Goal: Task Accomplishment & Management: Use online tool/utility

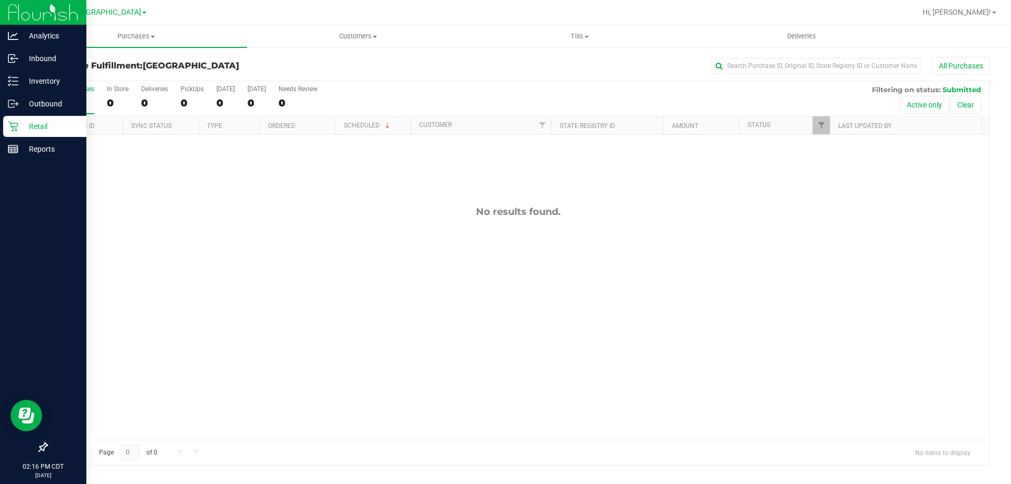
click at [33, 124] on p "Retail" at bounding box center [49, 126] width 63 height 13
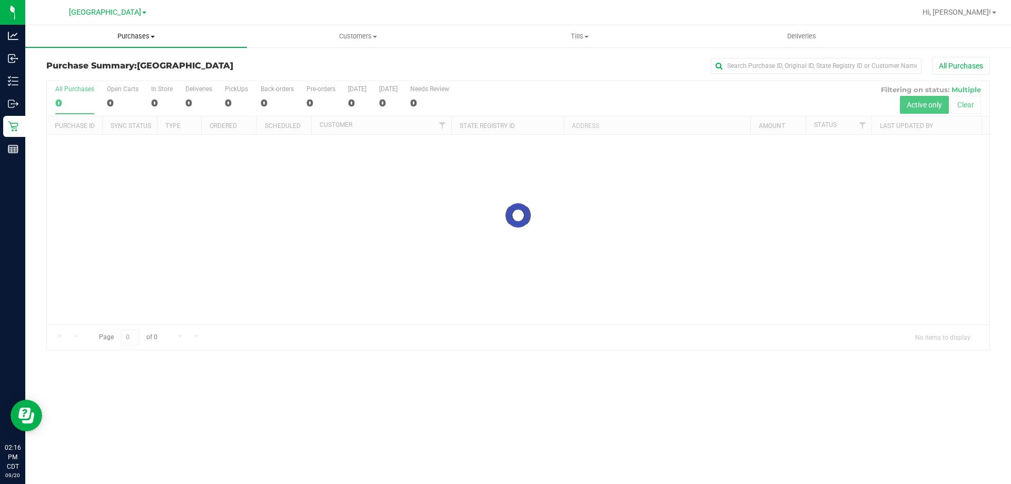
click at [144, 39] on span "Purchases" at bounding box center [136, 36] width 222 height 9
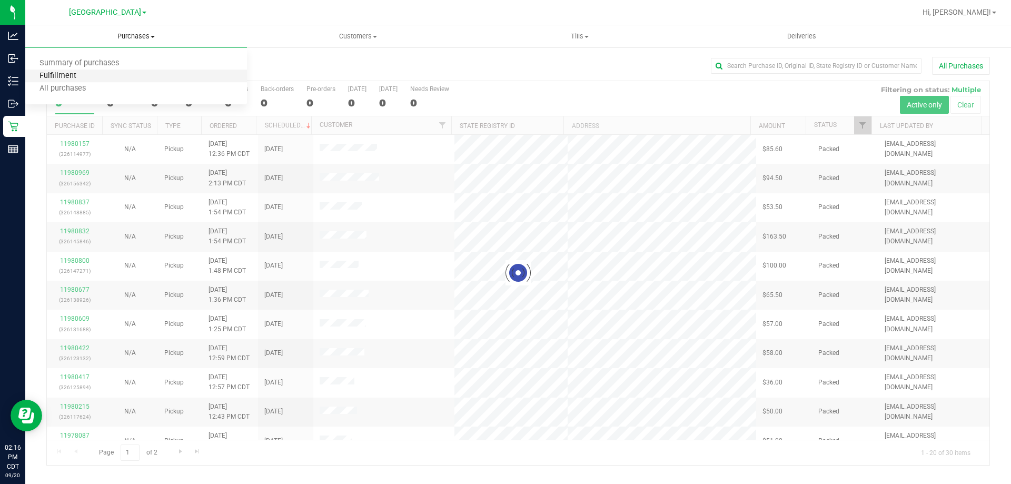
click at [47, 81] on span "Fulfillment" at bounding box center [57, 76] width 65 height 9
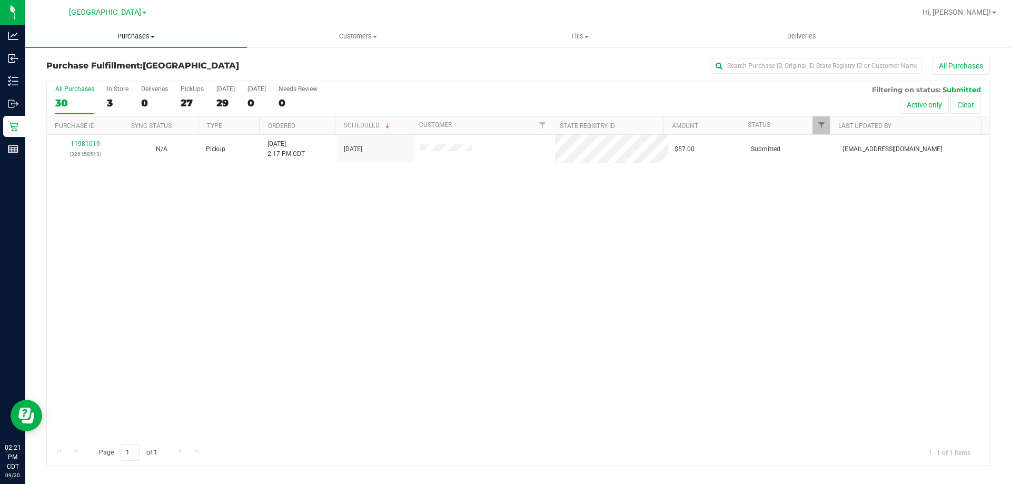
click at [129, 35] on span "Purchases" at bounding box center [136, 36] width 222 height 9
click at [91, 73] on li "Fulfillment" at bounding box center [136, 76] width 222 height 13
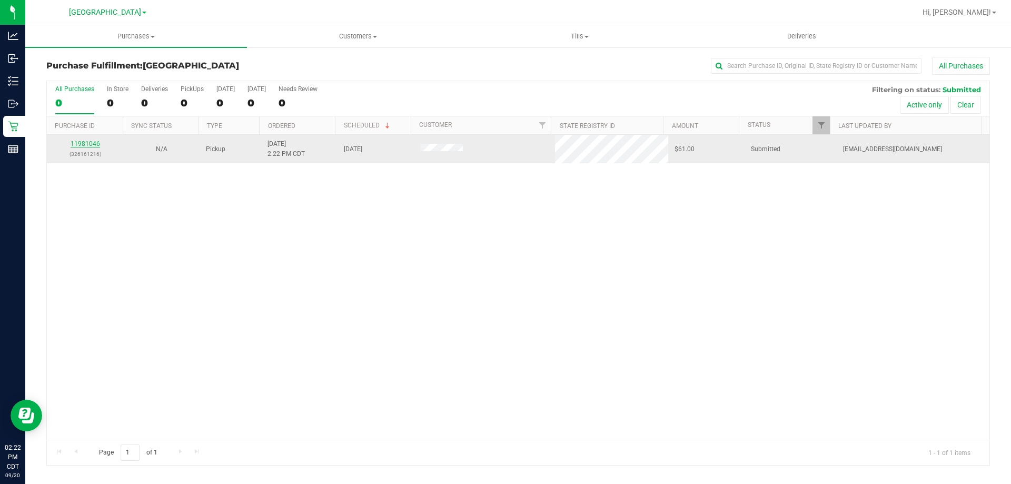
click at [88, 144] on link "11981046" at bounding box center [85, 143] width 29 height 7
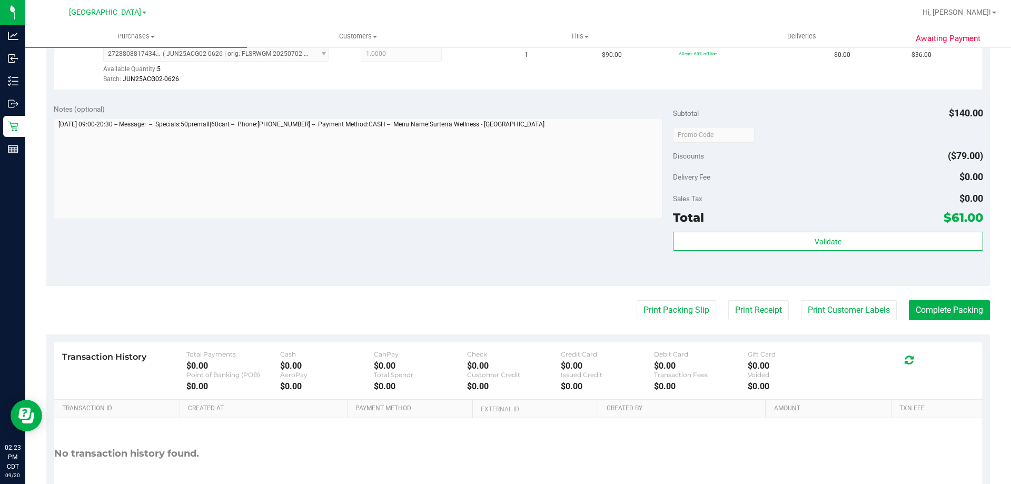
scroll to position [421, 0]
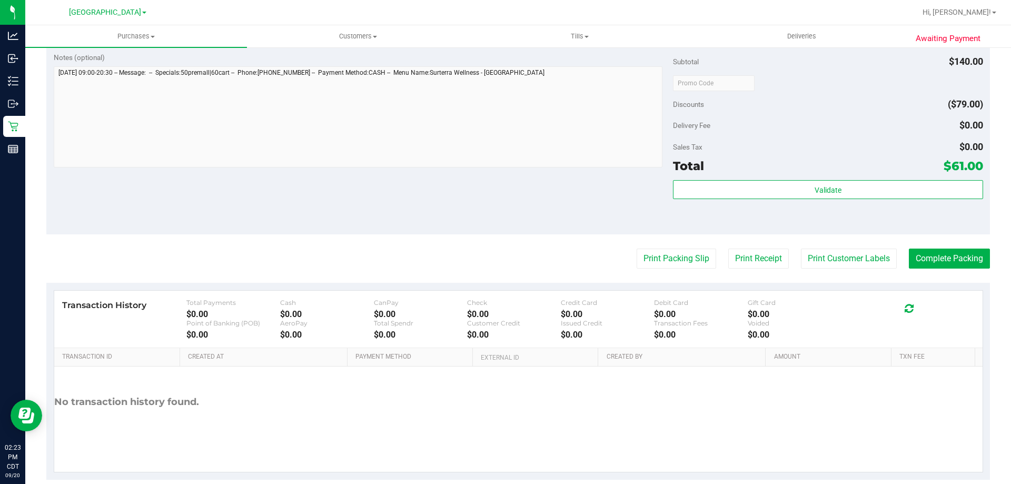
click at [739, 202] on div "Validate" at bounding box center [828, 203] width 310 height 47
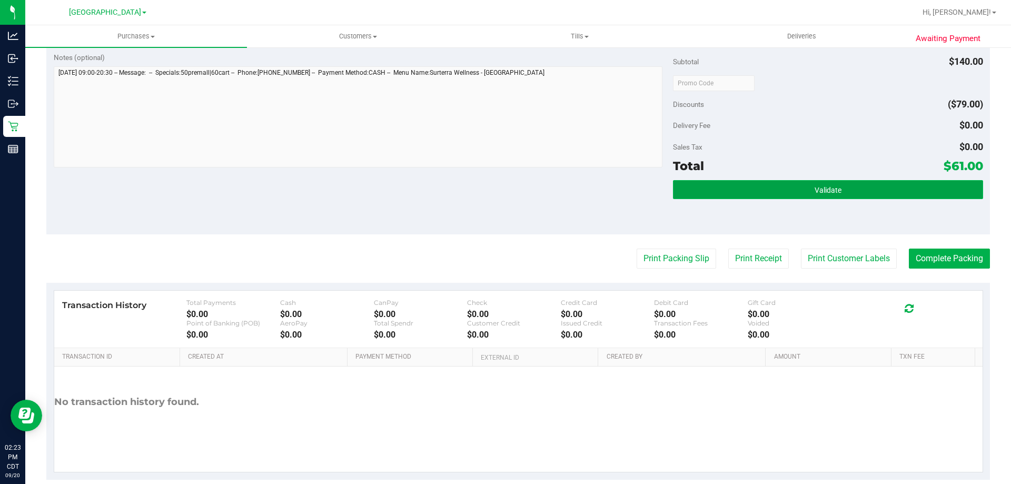
click at [736, 192] on button "Validate" at bounding box center [828, 189] width 310 height 19
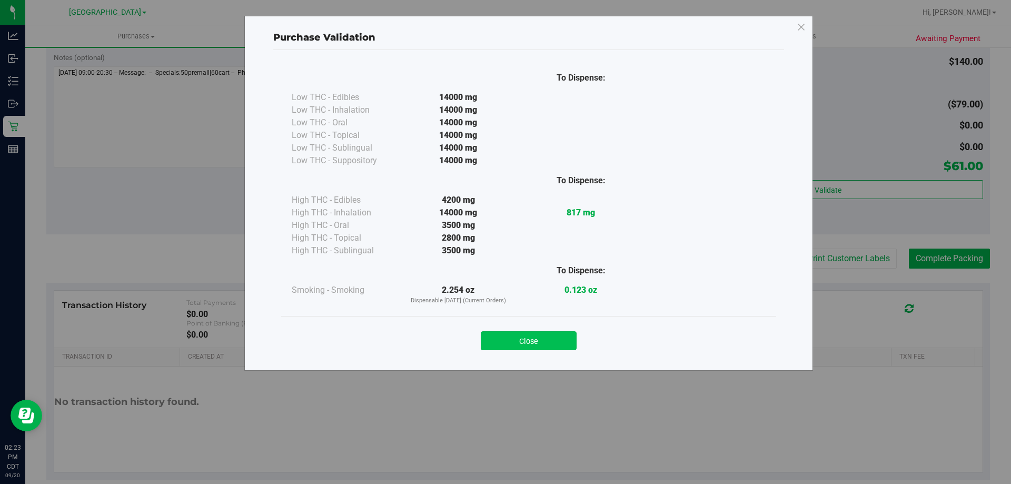
click at [499, 349] on button "Close" at bounding box center [529, 340] width 96 height 19
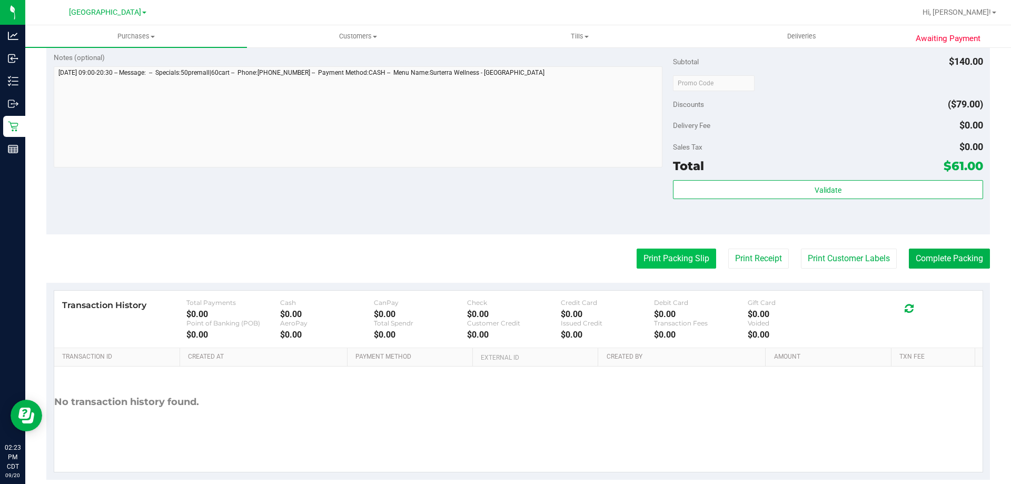
click at [682, 252] on button "Print Packing Slip" at bounding box center [677, 259] width 80 height 20
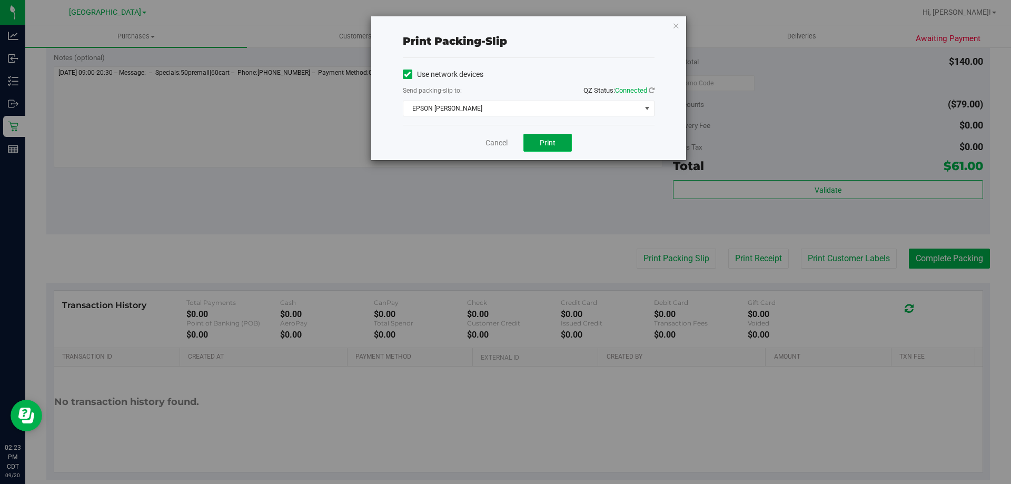
click at [552, 139] on span "Print" at bounding box center [548, 143] width 16 height 8
click at [503, 143] on link "Cancel" at bounding box center [497, 142] width 22 height 11
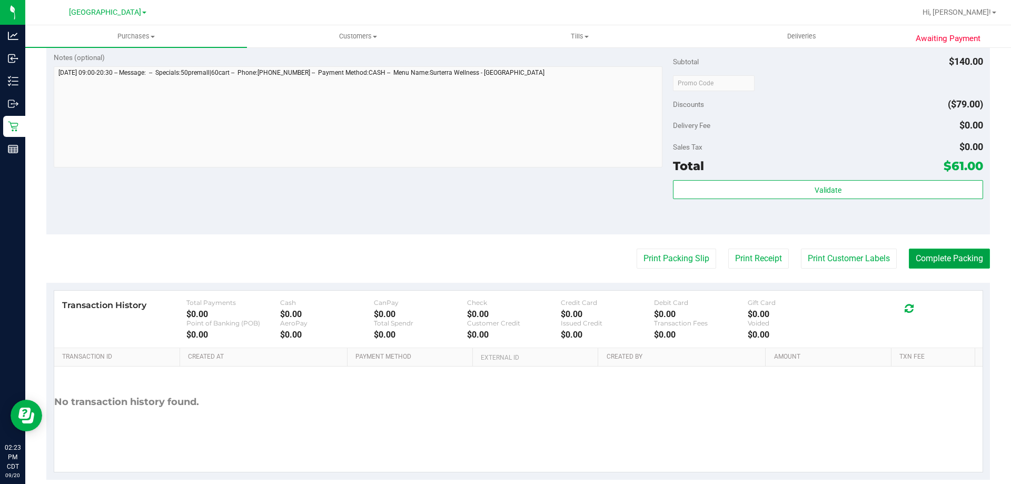
click at [965, 260] on button "Complete Packing" at bounding box center [949, 259] width 81 height 20
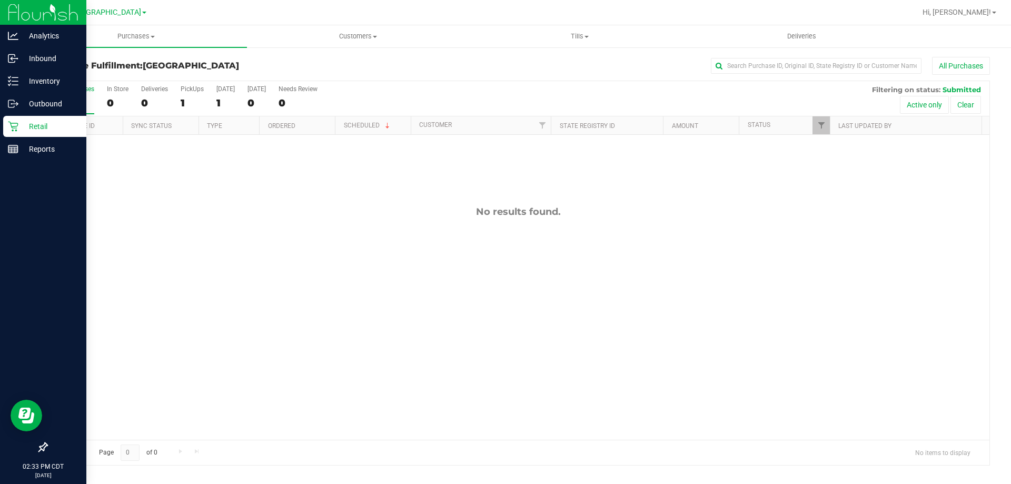
click at [35, 127] on p "Retail" at bounding box center [49, 126] width 63 height 13
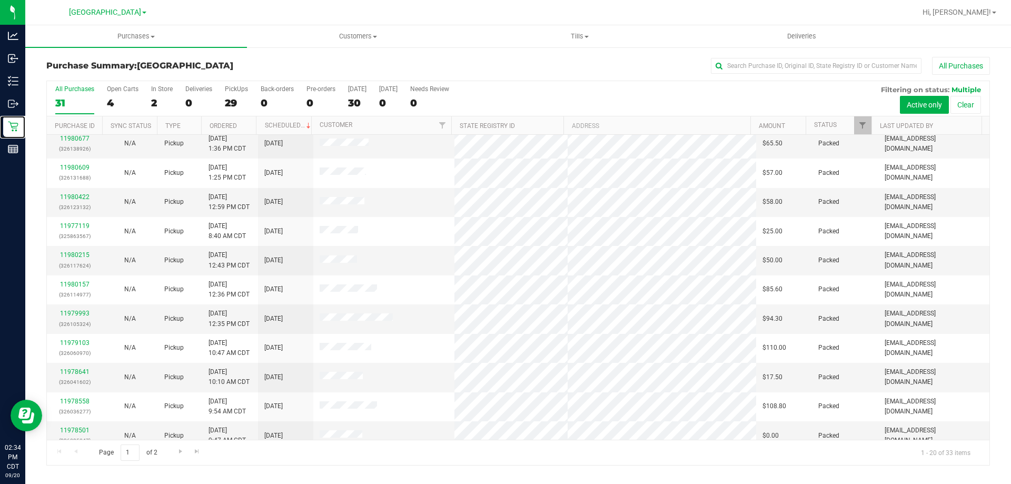
scroll to position [211, 0]
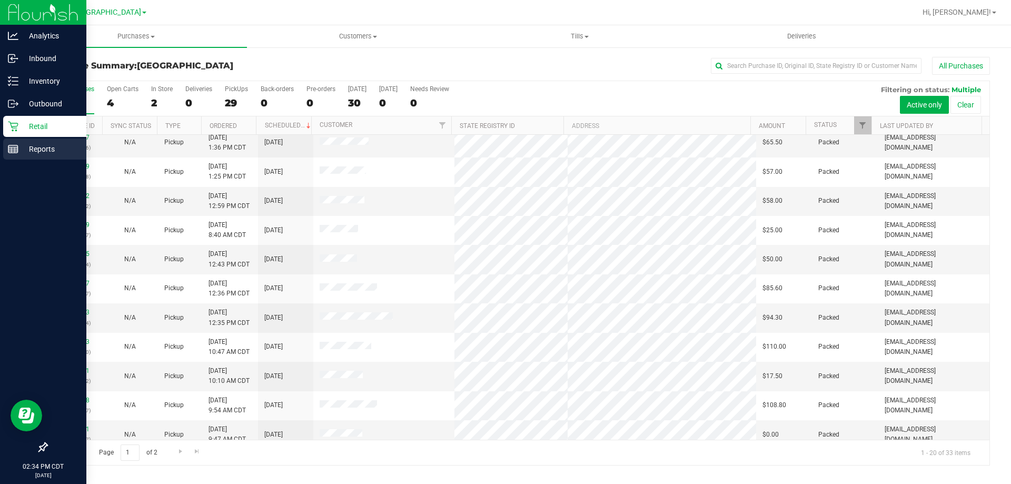
click at [37, 149] on p "Reports" at bounding box center [49, 149] width 63 height 13
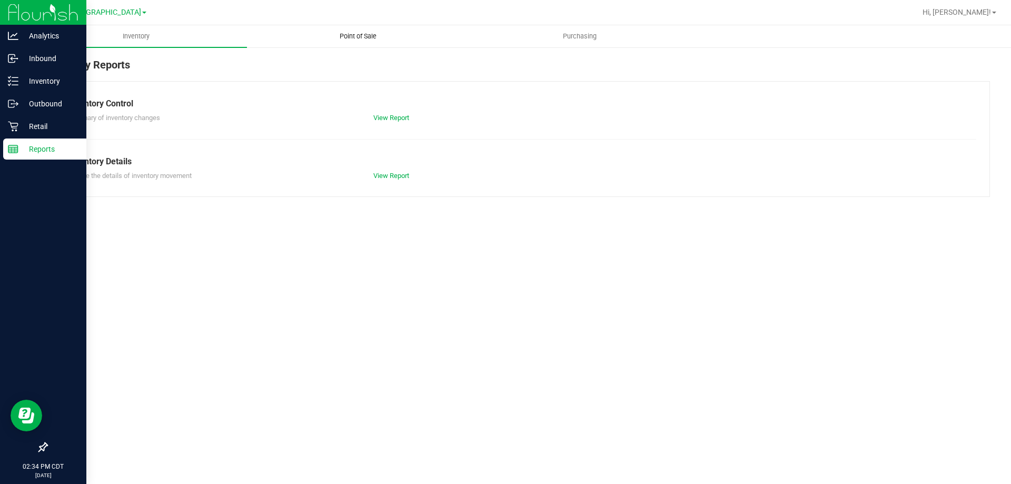
click at [352, 31] on uib-tab-heading "Point of Sale" at bounding box center [358, 36] width 221 height 21
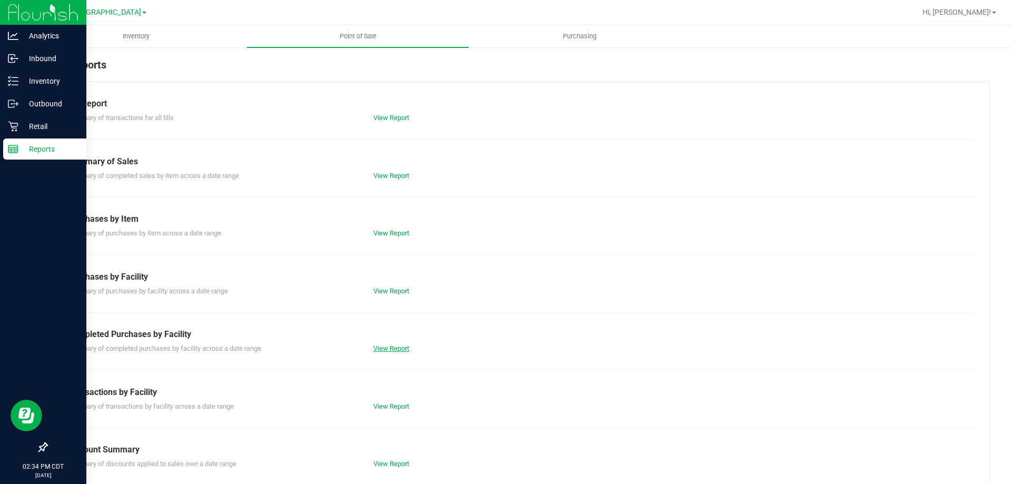
click at [388, 351] on link "View Report" at bounding box center [391, 349] width 36 height 8
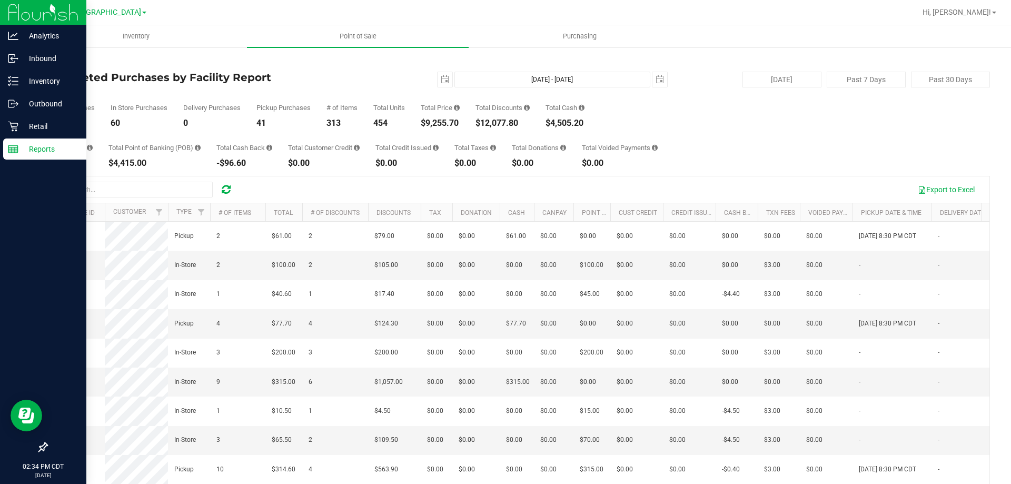
drag, startPoint x: 224, startPoint y: 6, endPoint x: 664, endPoint y: 22, distance: 440.7
click at [664, 22] on div at bounding box center [552, 12] width 727 height 21
